Goal: Task Accomplishment & Management: Complete application form

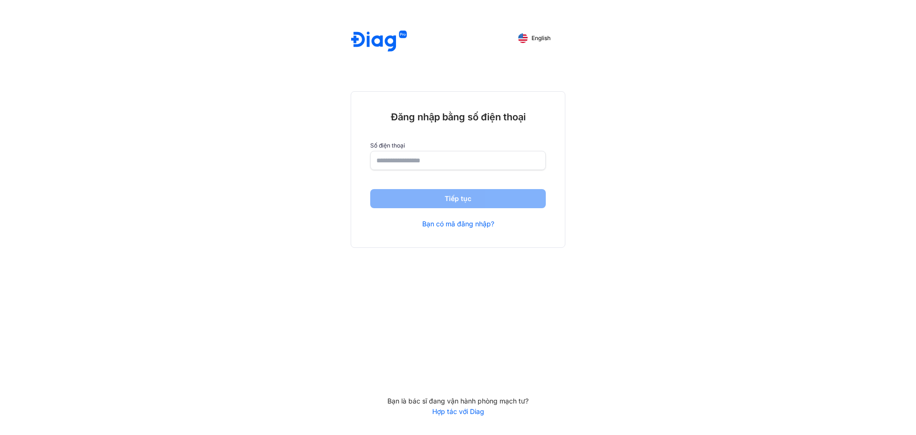
click at [291, 259] on div "English Đăng nhập bằng số điện thoại Số điện thoại Tiếp tục Bạn có mã đăng nhập…" at bounding box center [458, 217] width 916 height 435
click at [448, 164] on input "number" at bounding box center [457, 159] width 163 height 17
click at [679, 187] on div "English Đăng nhập bằng số điện thoại Số điện thoại Tiếp tục Bạn có mã đăng nhập…" at bounding box center [458, 217] width 916 height 435
